Goal: Task Accomplishment & Management: Manage account settings

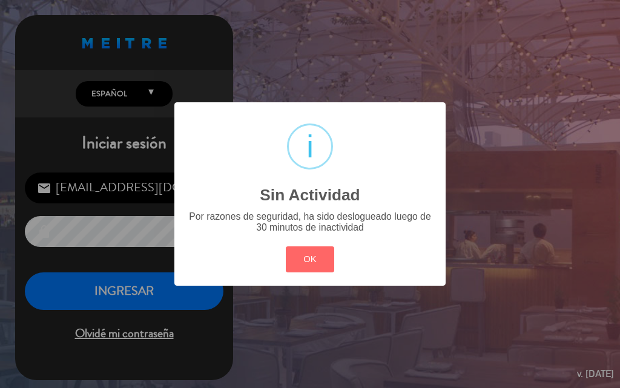
click at [309, 270] on button "OK" at bounding box center [310, 259] width 49 height 26
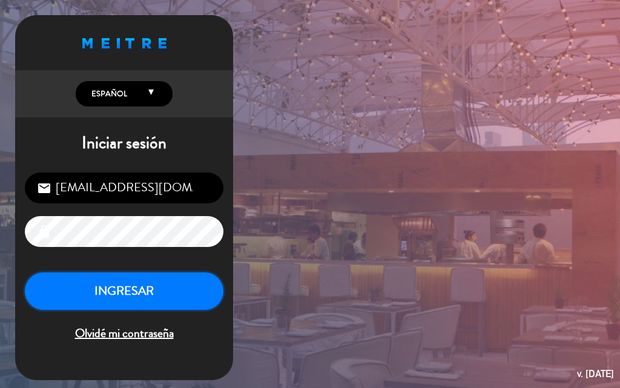
click at [174, 301] on button "INGRESAR" at bounding box center [124, 291] width 198 height 38
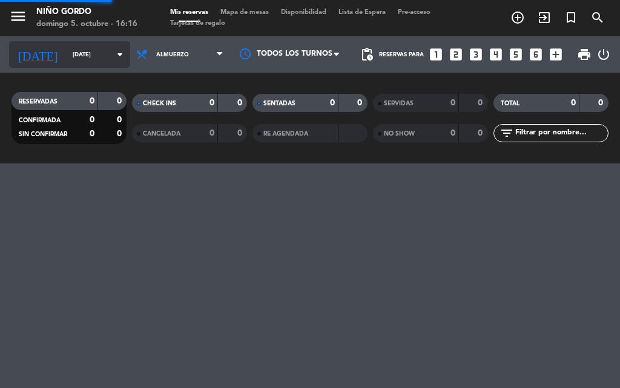
click at [67, 57] on input "[DATE]" at bounding box center [106, 54] width 79 height 19
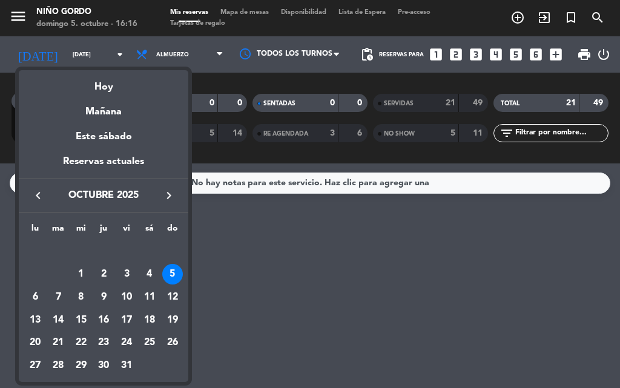
click at [192, 42] on div at bounding box center [310, 194] width 620 height 388
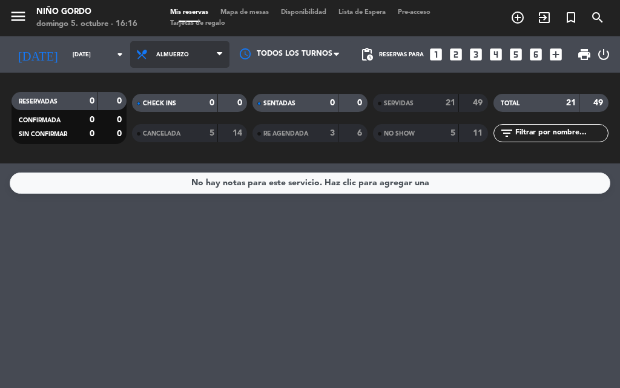
click at [188, 64] on span "Almuerzo" at bounding box center [179, 54] width 99 height 27
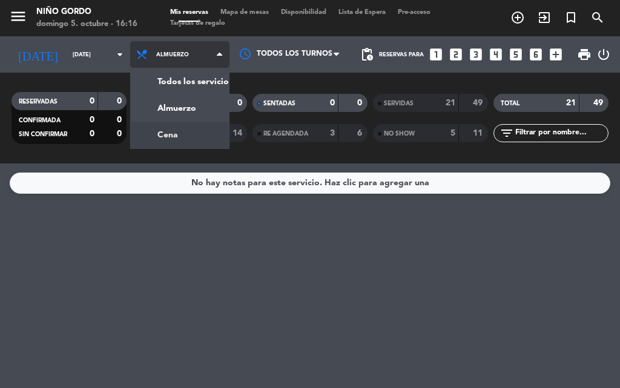
click at [176, 139] on div "menu [PERSON_NAME][DATE] 5. octubre - 16:16 Mis reservas Mapa de mesas Disponib…" at bounding box center [310, 81] width 620 height 163
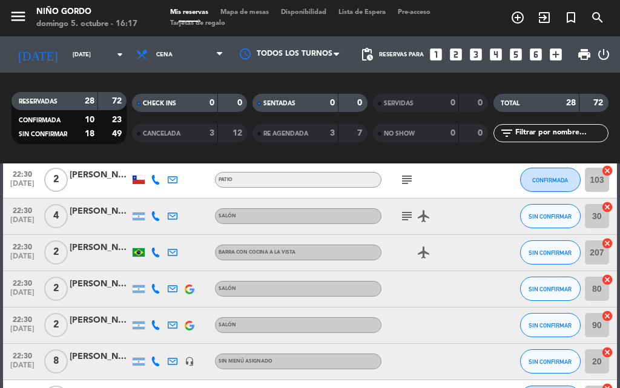
scroll to position [972, 0]
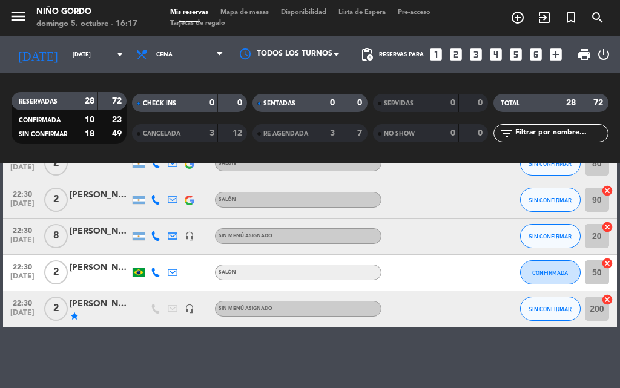
click at [89, 305] on div "[PERSON_NAME] inv [PERSON_NAME] ,somelier [GEOGRAPHIC_DATA]" at bounding box center [100, 304] width 61 height 14
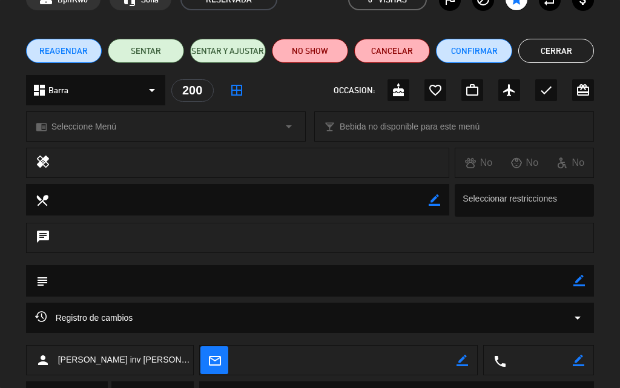
scroll to position [0, 0]
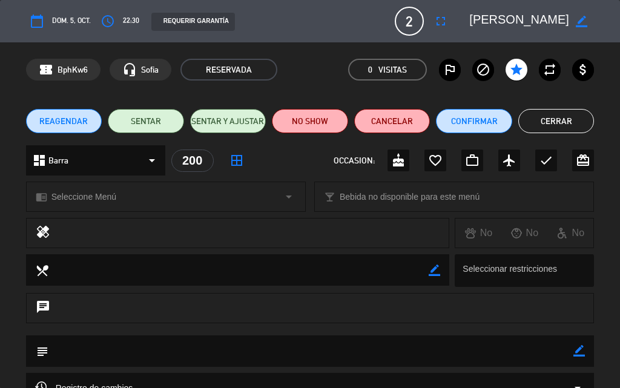
click at [555, 125] on button "Cerrar" at bounding box center [556, 121] width 76 height 24
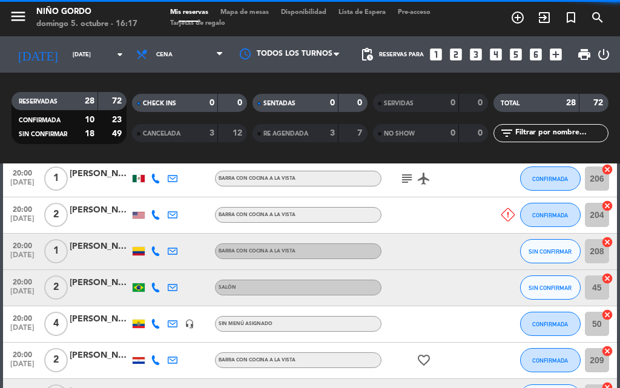
scroll to position [307, 0]
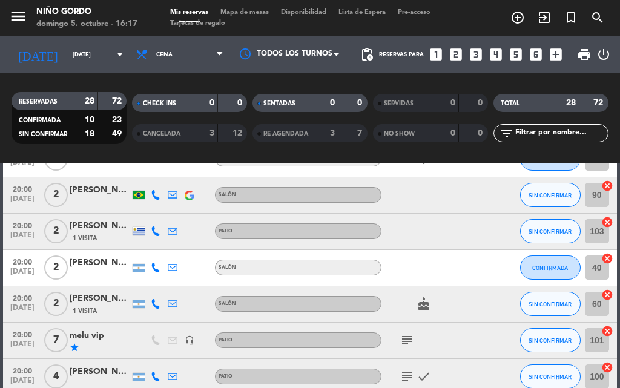
click at [401, 339] on icon "subject" at bounding box center [406, 340] width 15 height 15
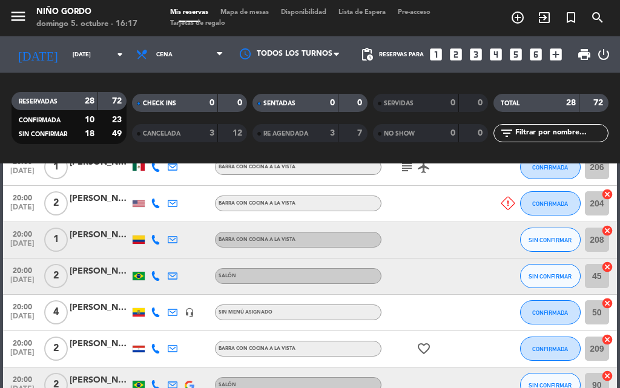
scroll to position [4, 0]
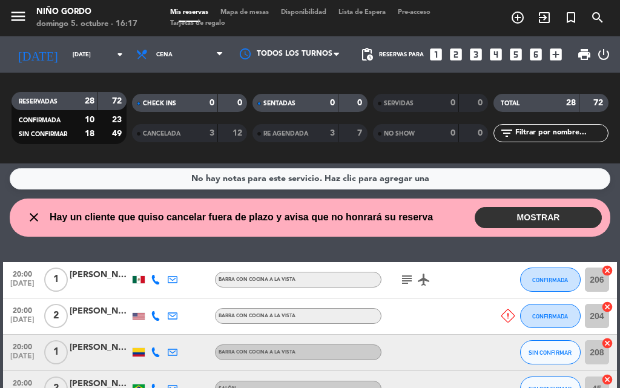
click at [546, 225] on button "MOSTRAR" at bounding box center [537, 217] width 127 height 21
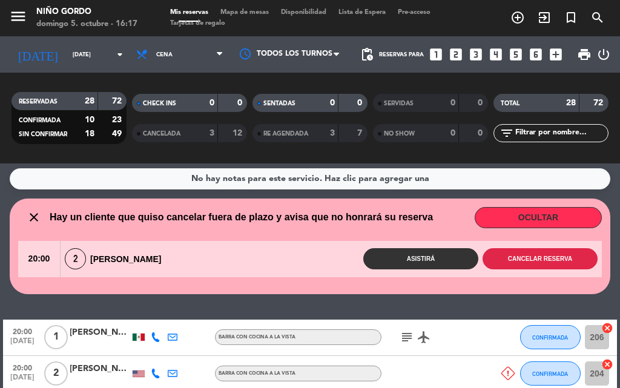
click at [526, 257] on button "Cancelar reserva" at bounding box center [539, 258] width 115 height 21
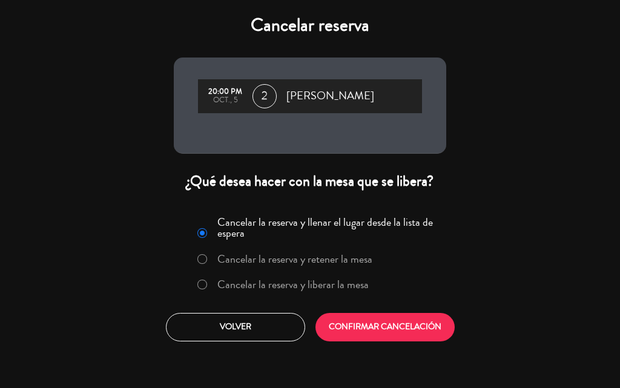
click at [316, 279] on label "Cancelar la reserva y liberar la mesa" at bounding box center [292, 284] width 151 height 11
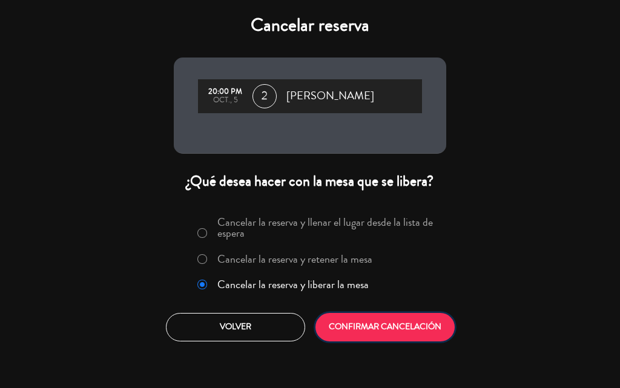
click at [376, 328] on button "CONFIRMAR CANCELACIÓN" at bounding box center [384, 327] width 139 height 28
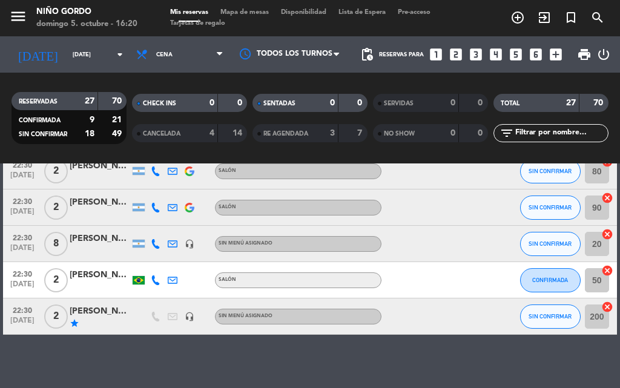
scroll to position [889, 0]
